Goal: Transaction & Acquisition: Download file/media

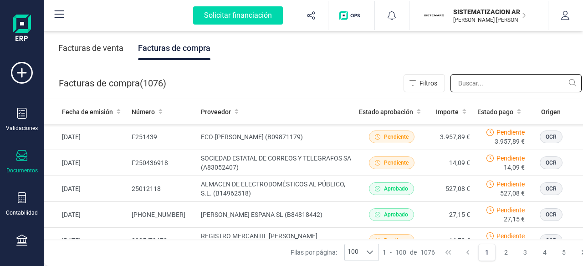
click at [478, 85] on input "text" at bounding box center [515, 83] width 131 height 18
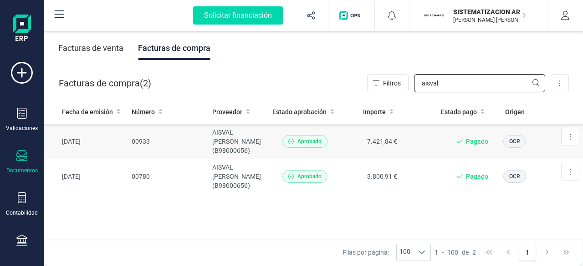
type input "aisval"
click at [345, 139] on td "7.421,84 €" at bounding box center [371, 141] width 59 height 35
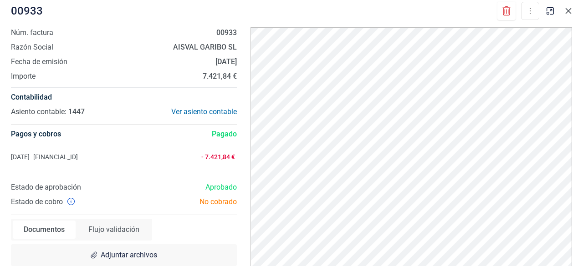
click at [570, 14] on icon "Close" at bounding box center [568, 10] width 7 height 7
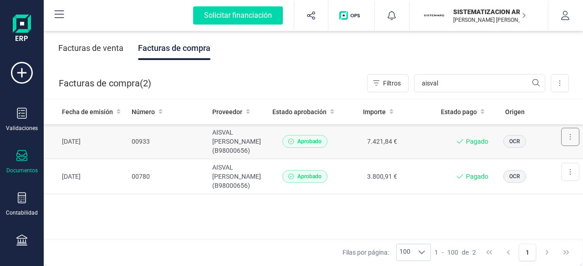
click at [566, 138] on button at bounding box center [570, 137] width 18 height 18
click at [532, 158] on span "Descargar documento" at bounding box center [540, 159] width 63 height 9
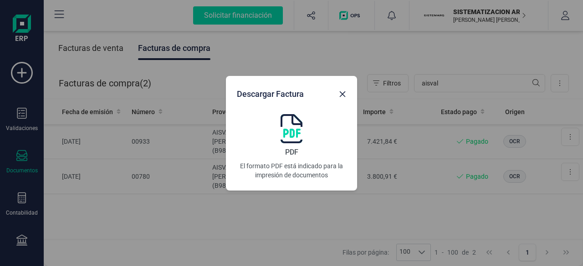
click at [278, 124] on div "PDF El formato PDF está indicado para la impresión de documentos" at bounding box center [291, 147] width 109 height 66
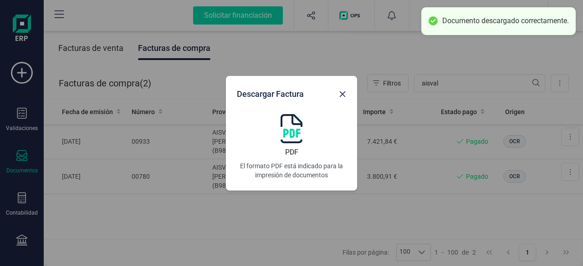
click at [567, 159] on div "Descargar Factura PDF El formato PDF está indicado para la impresión de documen…" at bounding box center [291, 133] width 583 height 266
click at [567, 163] on div "Descargar Factura PDF El formato PDF está indicado para la impresión de documen…" at bounding box center [291, 133] width 583 height 266
click at [345, 97] on icon "Close" at bounding box center [342, 94] width 7 height 7
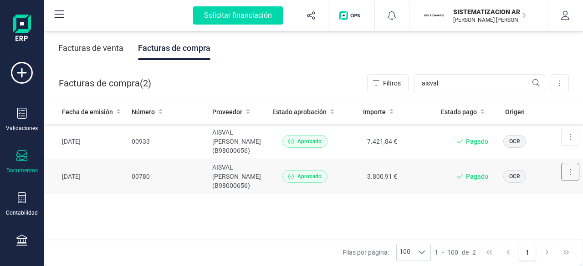
click at [572, 170] on button at bounding box center [570, 172] width 18 height 18
click at [526, 190] on span "Descargar documento" at bounding box center [540, 194] width 63 height 9
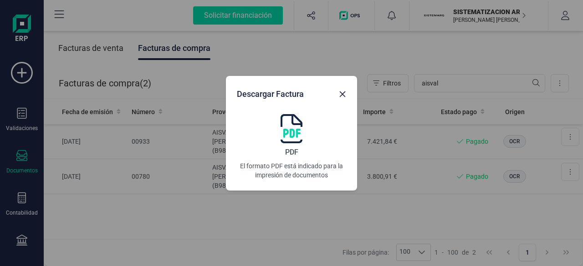
click at [292, 131] on img at bounding box center [292, 128] width 22 height 29
click at [343, 95] on icon "Close" at bounding box center [343, 94] width 6 height 6
